Goal: Transaction & Acquisition: Obtain resource

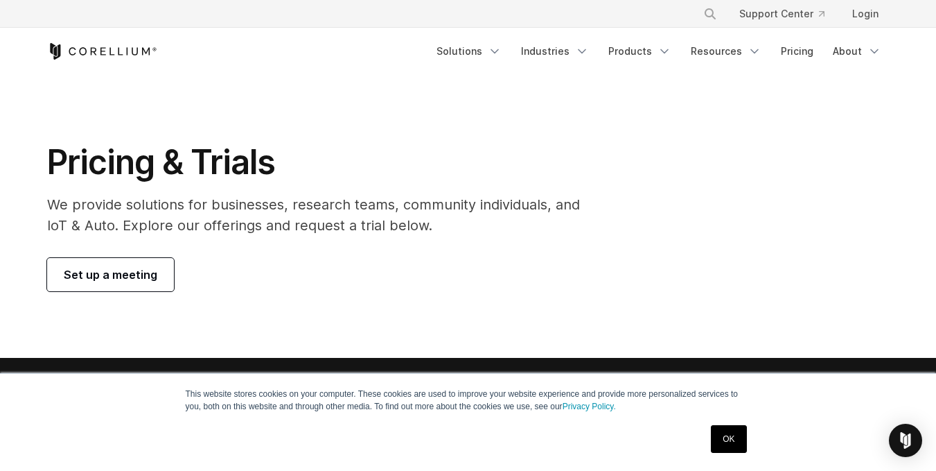
click at [130, 260] on link "Set up a meeting" at bounding box center [110, 274] width 127 height 33
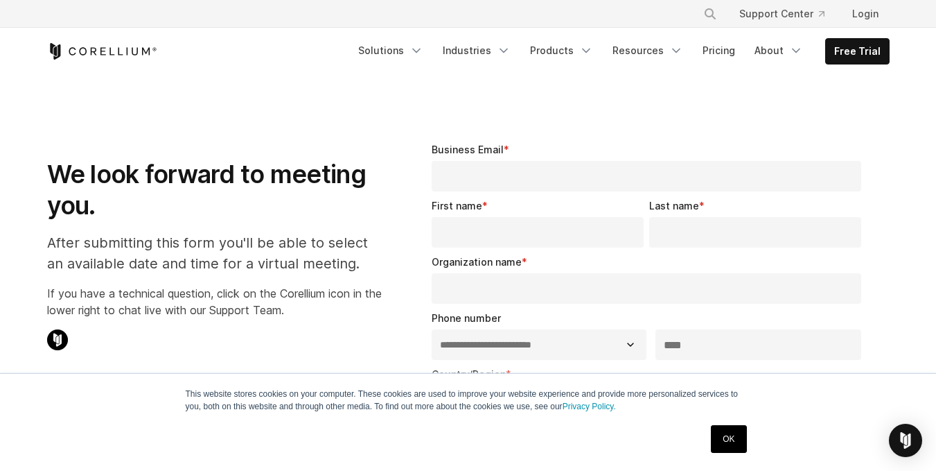
select select "**"
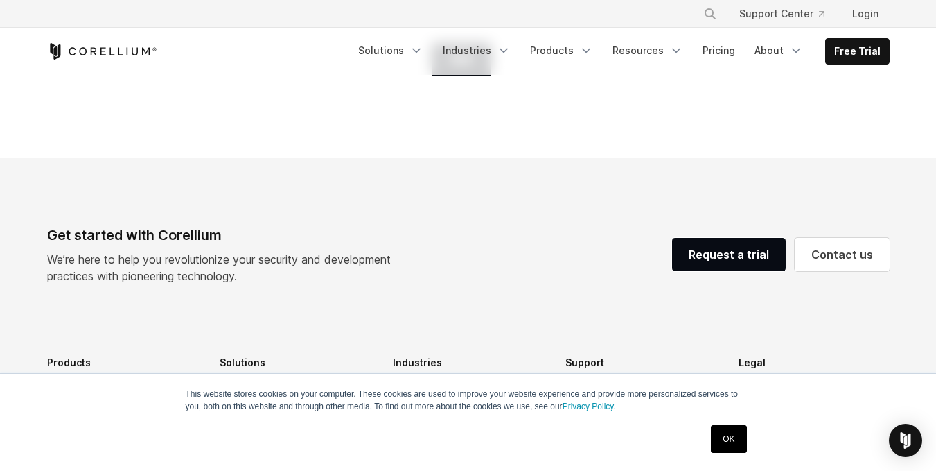
scroll to position [773, 0]
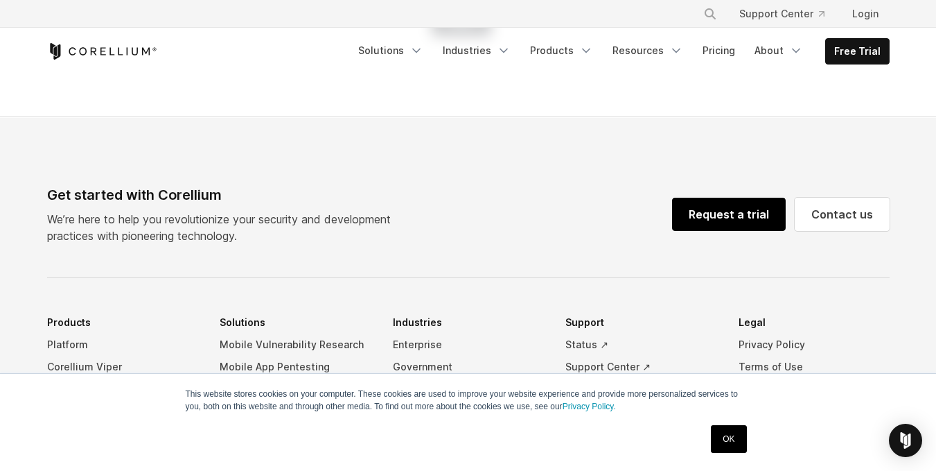
click at [710, 216] on link "Request a trial" at bounding box center [729, 214] width 114 height 33
